Goal: Task Accomplishment & Management: Complete application form

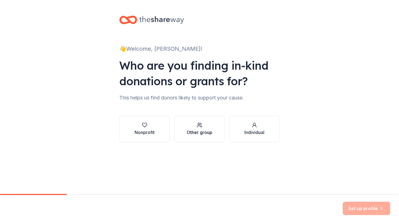
click at [184, 123] on button "Other group" at bounding box center [199, 129] width 50 height 27
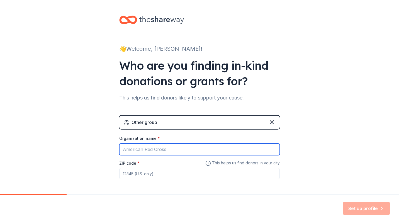
click at [189, 149] on input "Organization name *" at bounding box center [199, 150] width 161 height 12
type input "a"
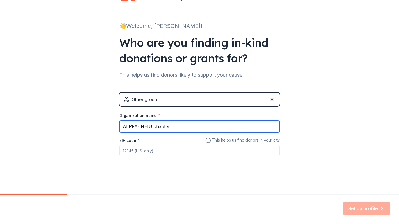
scroll to position [23, 0]
type input "ALPFA- NEIU chapter"
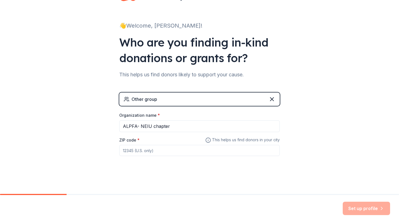
click at [250, 151] on input "ZIP code *" at bounding box center [199, 150] width 161 height 11
type input "60625"
click at [369, 208] on button "Set up profile" at bounding box center [366, 208] width 47 height 13
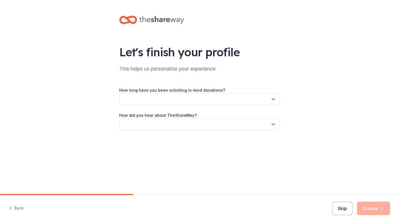
click at [259, 100] on button "button" at bounding box center [199, 99] width 161 height 12
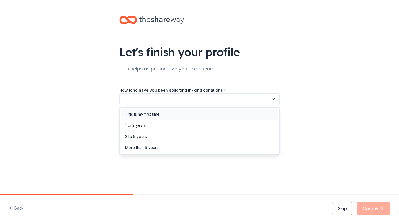
click at [241, 116] on div "This is my first time!" at bounding box center [200, 114] width 158 height 11
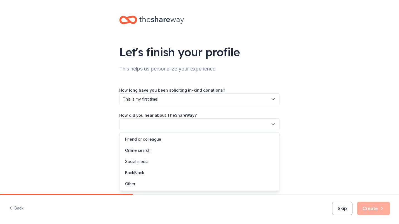
click at [232, 124] on button "button" at bounding box center [199, 125] width 161 height 12
click at [217, 149] on div "Online search" at bounding box center [200, 150] width 158 height 11
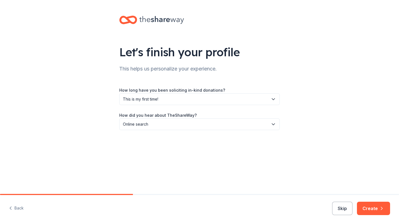
click at [375, 201] on div "Back Skip Create" at bounding box center [199, 209] width 399 height 29
click at [370, 206] on button "Create" at bounding box center [373, 208] width 33 height 13
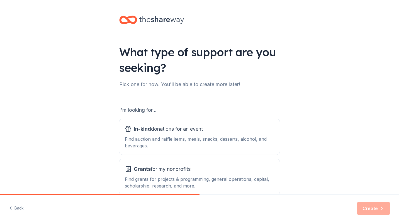
scroll to position [31, 0]
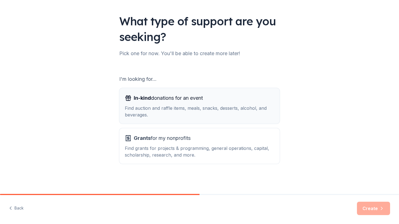
click at [237, 110] on div "Find auction and raffle items, meals, snacks, desserts, alcohol, and beverages." at bounding box center [200, 111] width 150 height 13
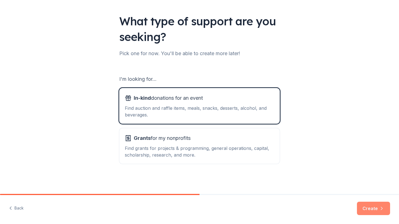
click at [365, 206] on button "Create" at bounding box center [373, 208] width 33 height 13
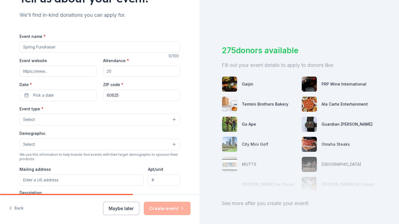
scroll to position [55, 0]
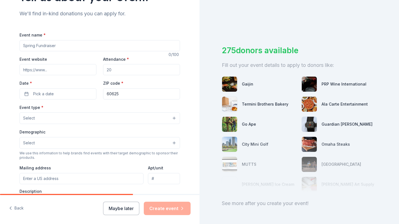
click at [117, 47] on input "Event name *" at bounding box center [100, 45] width 161 height 11
type input "Lotteria fundraiser"
click at [119, 69] on input "Attendance *" at bounding box center [141, 69] width 77 height 11
type input "25"
click at [70, 96] on button "Pick a date" at bounding box center [58, 93] width 77 height 11
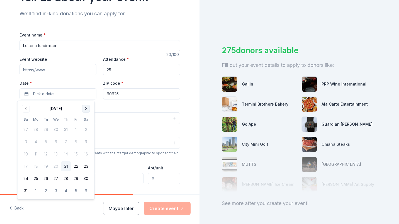
click at [85, 109] on button "Go to next month" at bounding box center [86, 109] width 8 height 8
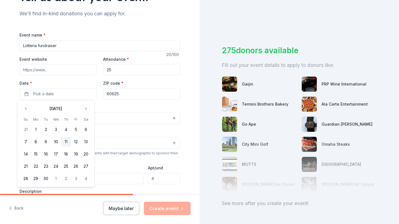
click at [65, 141] on button "11" at bounding box center [66, 142] width 10 height 10
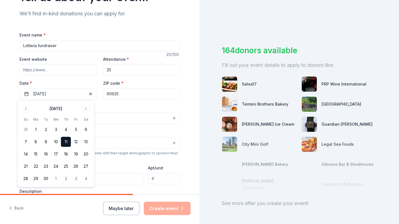
click at [194, 106] on div "Tell us about your event. We'll find in-kind donations you can apply for. Event…" at bounding box center [100, 130] width 200 height 371
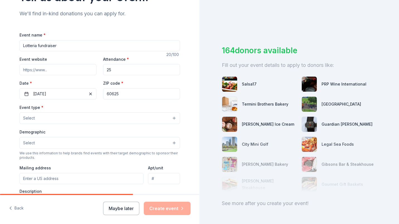
click at [157, 124] on div "Event type * Select Demographic Select We use this information to help brands f…" at bounding box center [100, 162] width 161 height 117
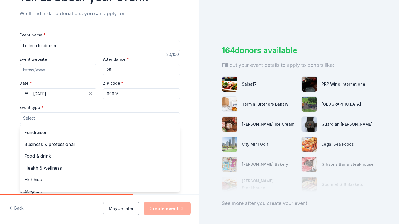
click at [175, 120] on button "Select" at bounding box center [100, 118] width 161 height 12
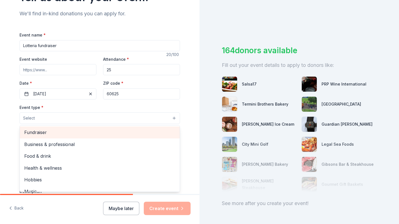
click at [157, 133] on span "Fundraiser" at bounding box center [99, 132] width 151 height 7
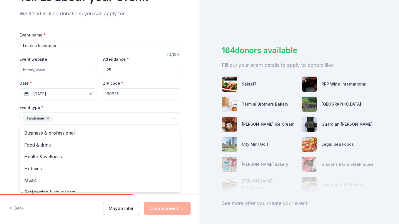
click at [189, 129] on div "Tell us about your event. We'll find in-kind donations you can apply for. Event…" at bounding box center [100, 131] width 200 height 372
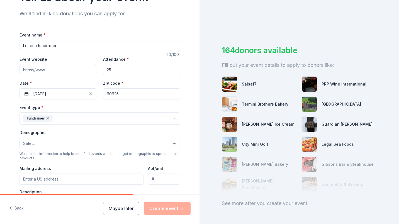
click at [170, 125] on button "Fundraiser" at bounding box center [100, 118] width 161 height 12
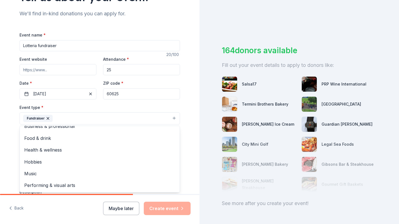
scroll to position [0, 0]
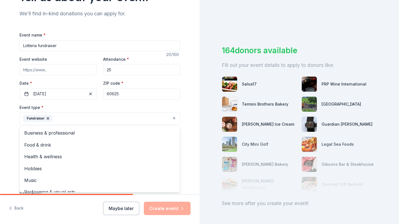
click at [185, 150] on div "Tell us about your event. We'll find in-kind donations you can apply for. Event…" at bounding box center [100, 131] width 179 height 372
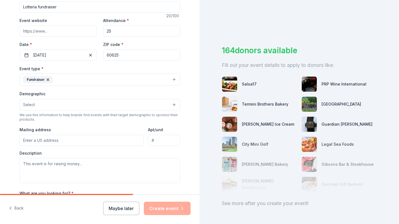
scroll to position [101, 0]
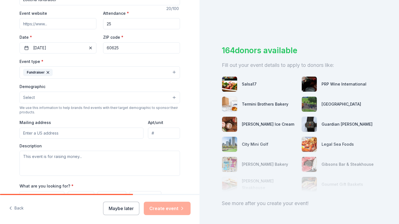
click at [164, 98] on button "Select" at bounding box center [100, 98] width 161 height 12
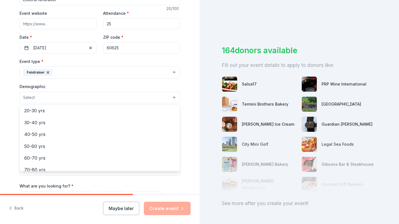
scroll to position [0, 0]
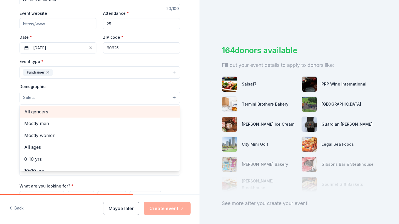
click at [156, 117] on div "All genders" at bounding box center [100, 112] width 160 height 12
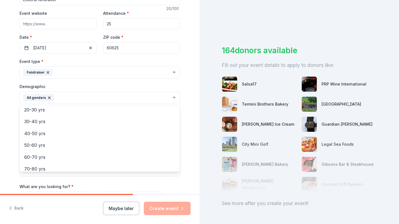
scroll to position [36, 0]
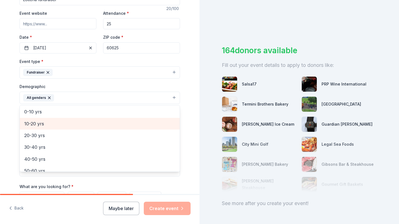
click at [149, 120] on span "10-20 yrs" at bounding box center [99, 123] width 151 height 7
click at [146, 122] on span "20-30 yrs" at bounding box center [99, 123] width 151 height 7
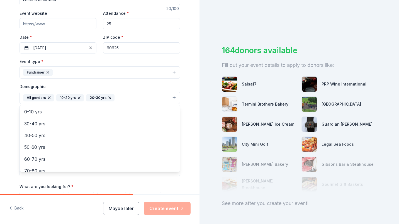
click at [181, 119] on div "Tell us about your event. We'll find in-kind donations you can apply for. Event…" at bounding box center [100, 85] width 179 height 372
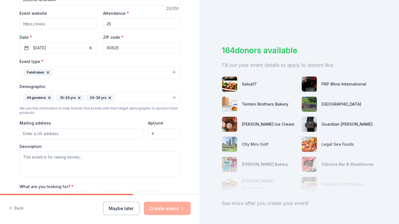
click at [129, 135] on input "Mailing address" at bounding box center [82, 133] width 124 height 11
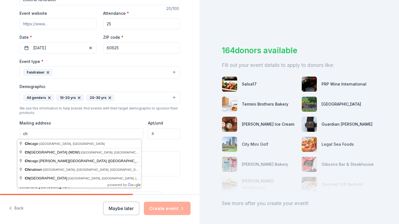
type input "c"
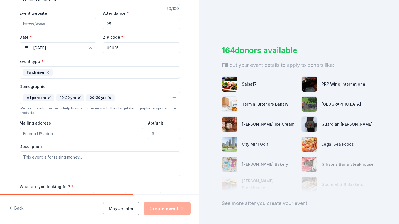
click at [130, 132] on input "Mailing address" at bounding box center [82, 133] width 124 height 11
type input "7821 s knox ave"
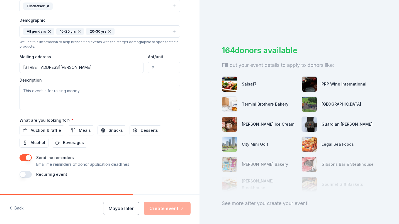
scroll to position [170, 0]
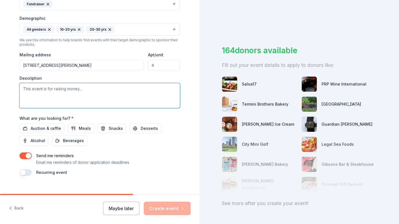
click at [104, 88] on textarea at bounding box center [100, 95] width 161 height 25
paste textarea "Our chapter is dedicated to equipping students with the professional skills, re…"
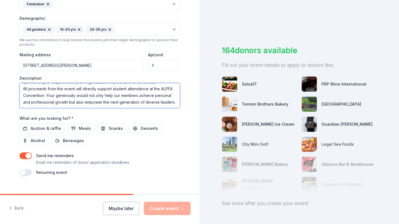
scroll to position [178, 0]
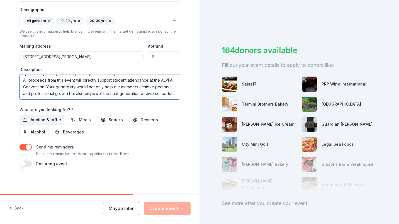
type textarea "Our chapter is dedicated to equipping students with the professional skills, re…"
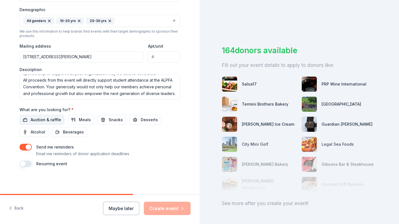
click at [53, 121] on span "Auction & raffle" at bounding box center [46, 120] width 30 height 7
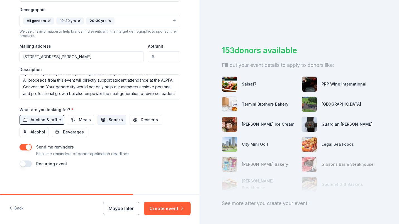
click at [102, 121] on button "Snacks" at bounding box center [112, 120] width 29 height 10
click at [79, 119] on span "Meals" at bounding box center [85, 120] width 12 height 7
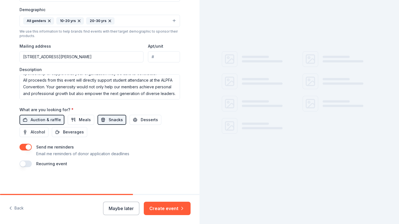
click at [109, 121] on span "Snacks" at bounding box center [116, 120] width 14 height 7
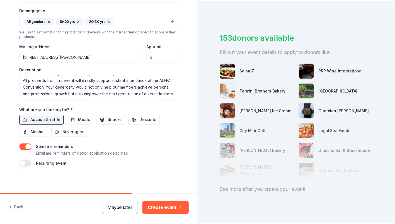
scroll to position [24, 0]
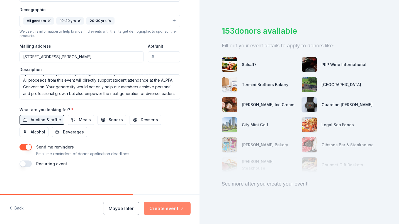
click at [164, 210] on button "Create event" at bounding box center [167, 208] width 47 height 13
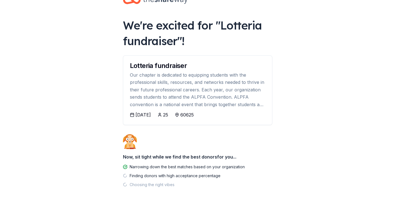
scroll to position [19, 0]
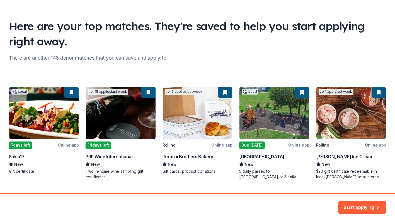
scroll to position [25, 0]
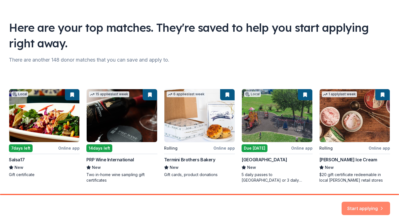
click at [371, 211] on button "Start applying" at bounding box center [366, 205] width 49 height 13
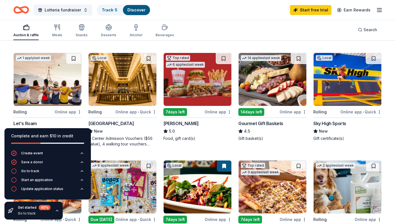
scroll to position [162, 0]
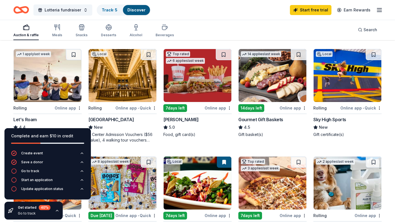
click at [193, 90] on img at bounding box center [198, 75] width 68 height 53
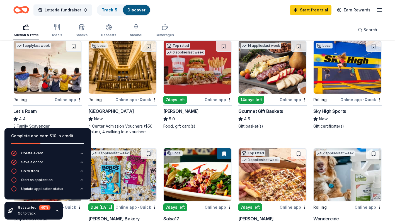
scroll to position [172, 0]
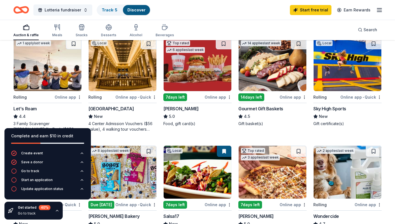
click at [116, 58] on img at bounding box center [123, 64] width 68 height 53
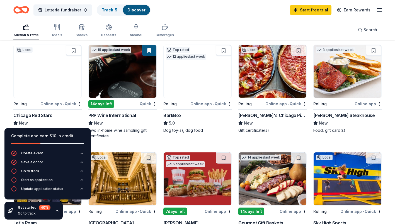
scroll to position [57, 0]
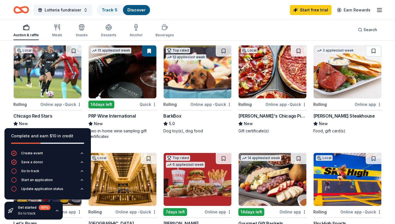
click at [48, 78] on img at bounding box center [48, 71] width 68 height 53
click at [187, 90] on img at bounding box center [198, 71] width 68 height 53
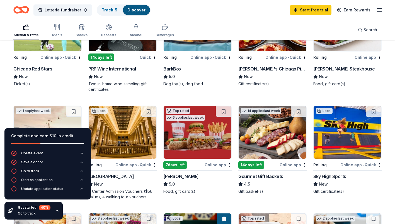
scroll to position [37, 0]
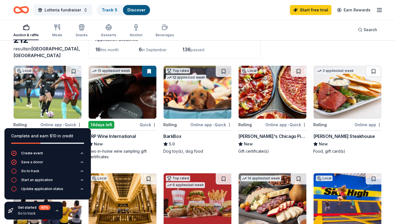
click at [362, 83] on img at bounding box center [348, 92] width 68 height 53
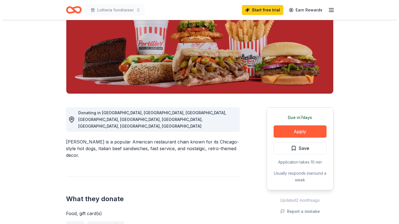
scroll to position [90, 0]
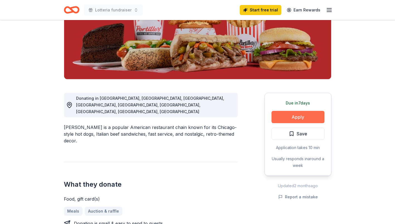
click at [294, 117] on button "Apply" at bounding box center [298, 117] width 53 height 12
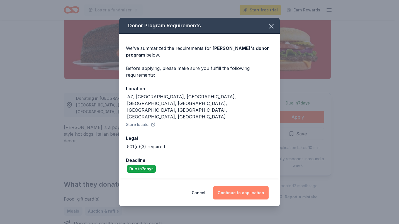
click at [230, 186] on button "Continue to application" at bounding box center [241, 192] width 56 height 13
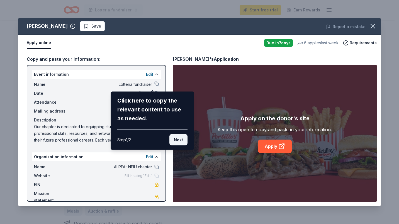
click at [180, 142] on button "Next" at bounding box center [179, 139] width 18 height 11
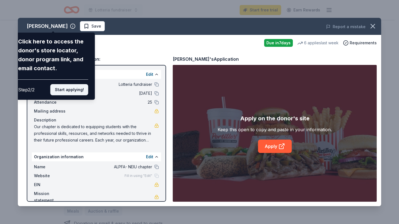
click at [81, 90] on button "Start applying!" at bounding box center [69, 89] width 38 height 11
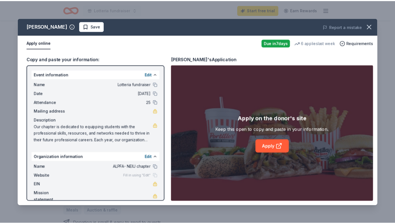
scroll to position [9, 0]
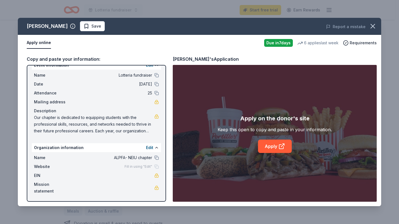
click at [132, 180] on div "Name ALPFA- NEIU chapter Website Fill in using "Edit" EIN Mission statement" at bounding box center [96, 174] width 129 height 45
click at [268, 146] on link "Apply" at bounding box center [275, 146] width 34 height 13
click at [374, 25] on icon "button" at bounding box center [373, 26] width 4 height 4
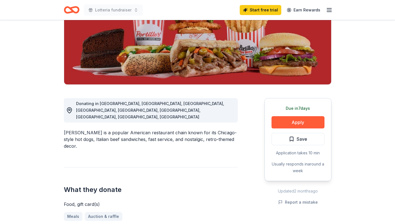
scroll to position [60, 0]
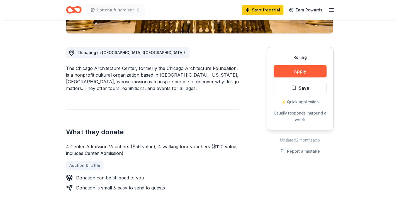
scroll to position [134, 0]
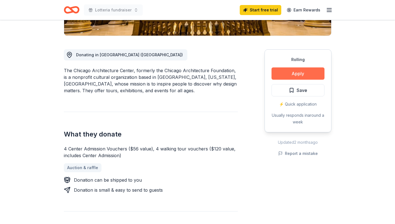
click at [304, 71] on button "Apply" at bounding box center [298, 74] width 53 height 12
